Goal: Check status

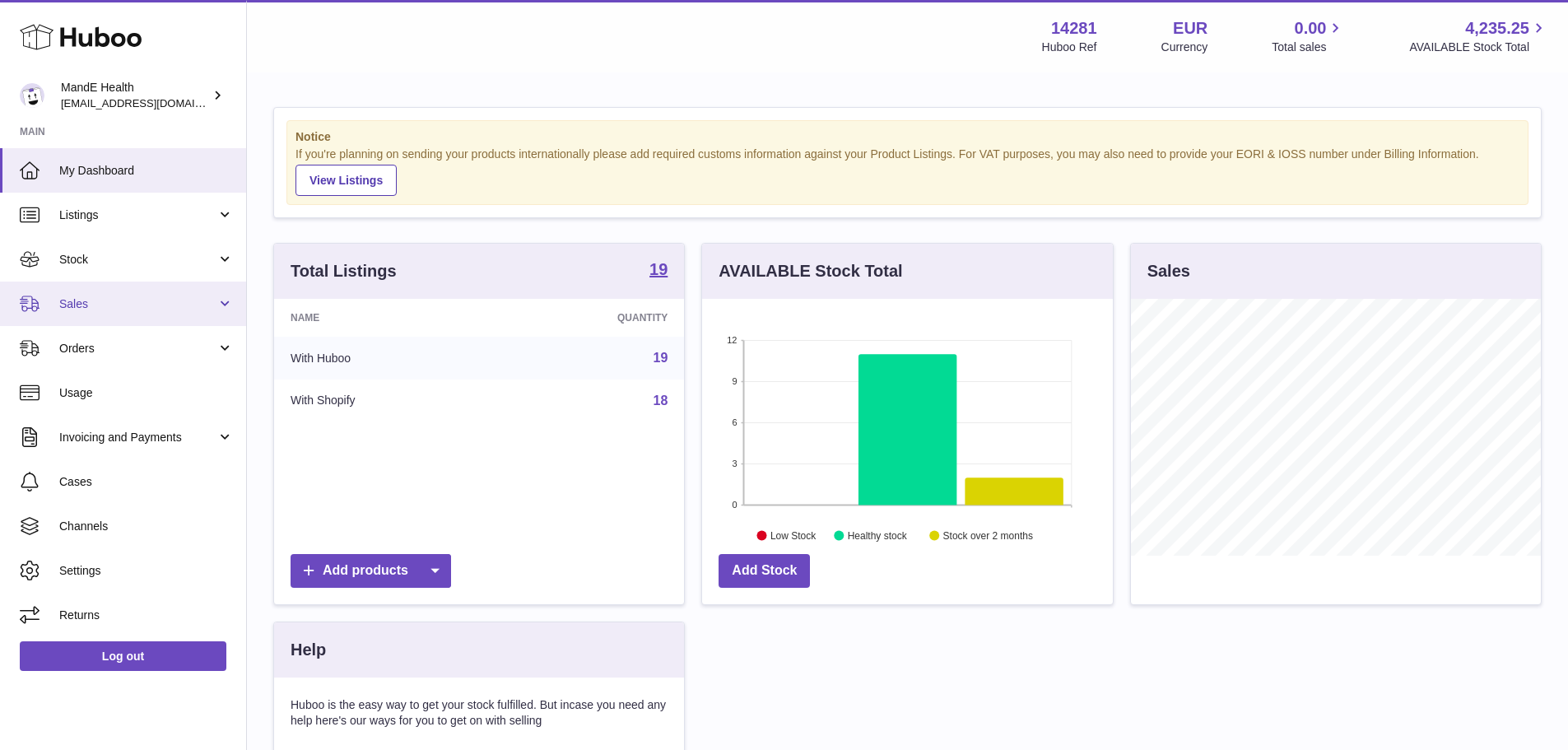
scroll to position [257, 410]
click at [110, 305] on span "Sales" at bounding box center [138, 304] width 157 height 15
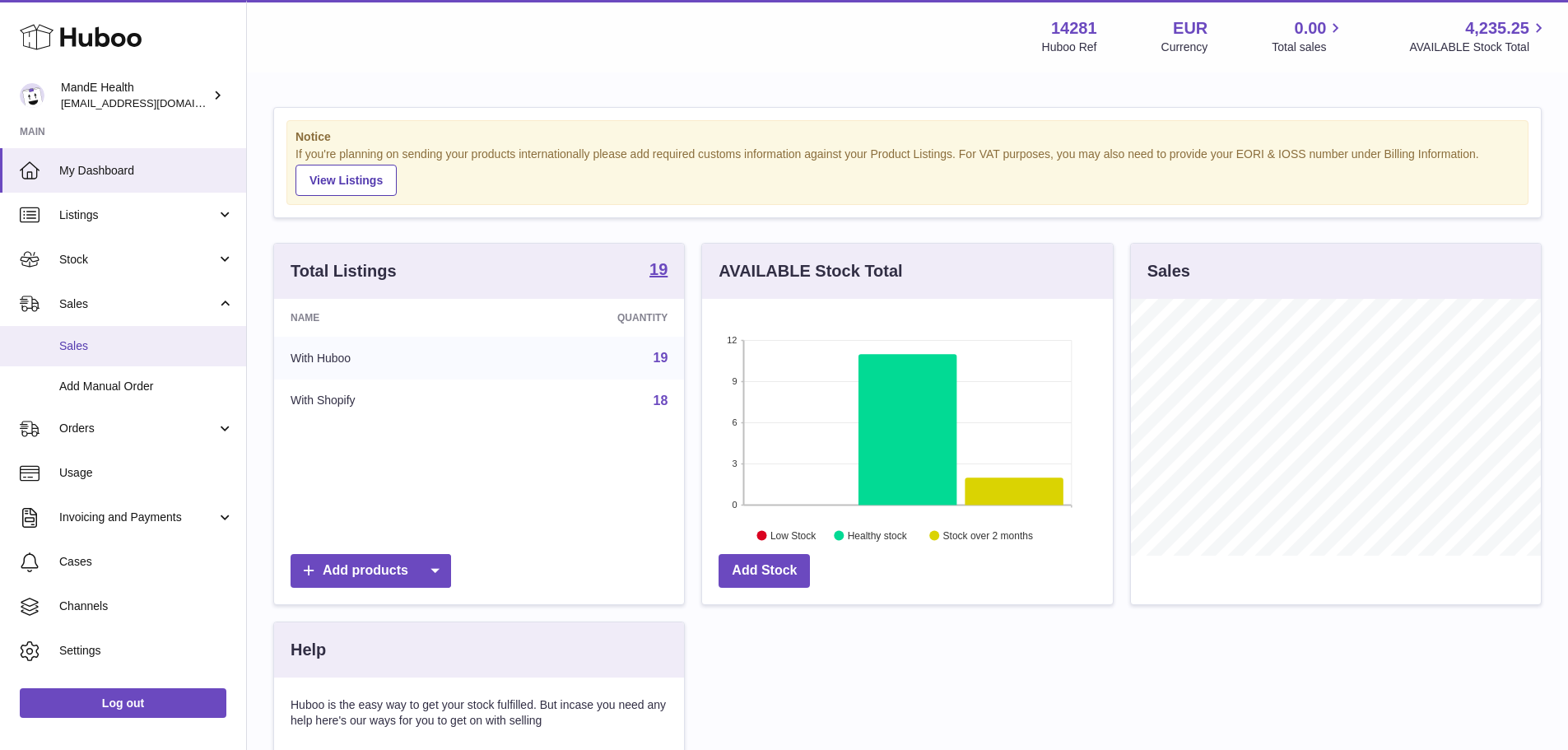
click at [121, 347] on span "Sales" at bounding box center [147, 346] width 175 height 15
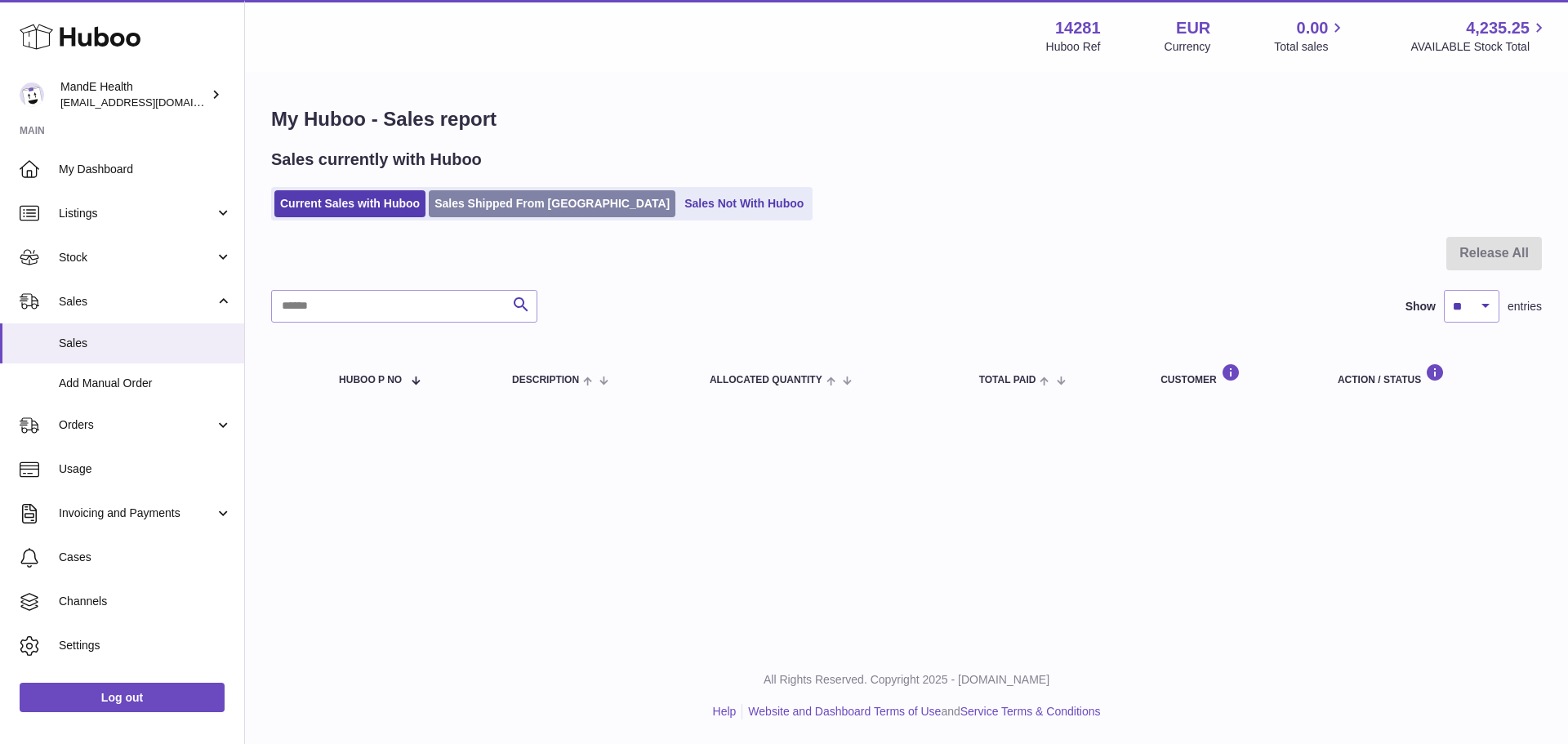
click at [561, 208] on link "Sales Shipped From [GEOGRAPHIC_DATA]" at bounding box center [552, 204] width 246 height 27
